Goal: Transaction & Acquisition: Purchase product/service

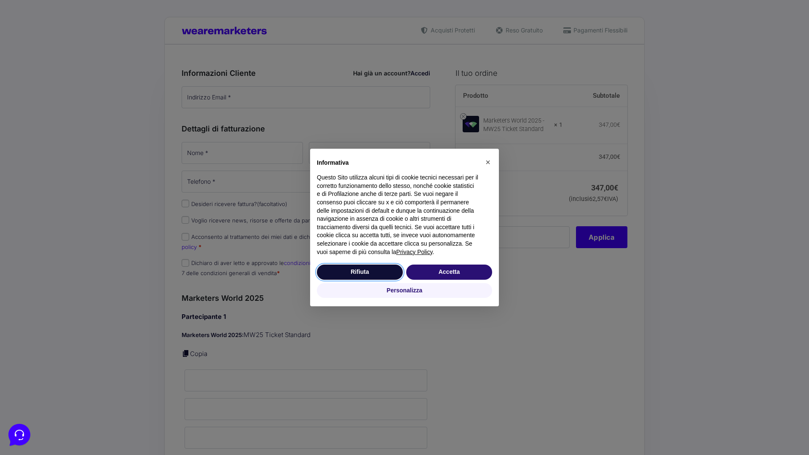
click at [360, 272] on button "Rifiuta" at bounding box center [360, 272] width 86 height 15
